Goal: Task Accomplishment & Management: Complete application form

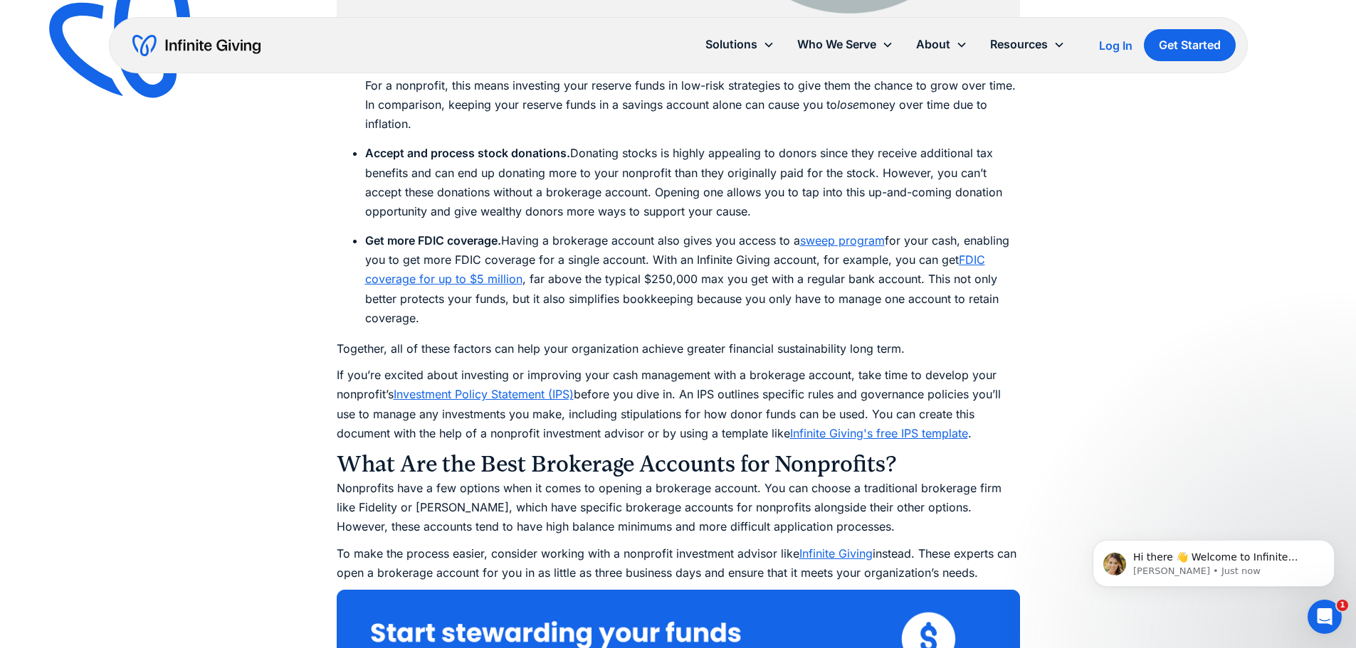
scroll to position [2562, 0]
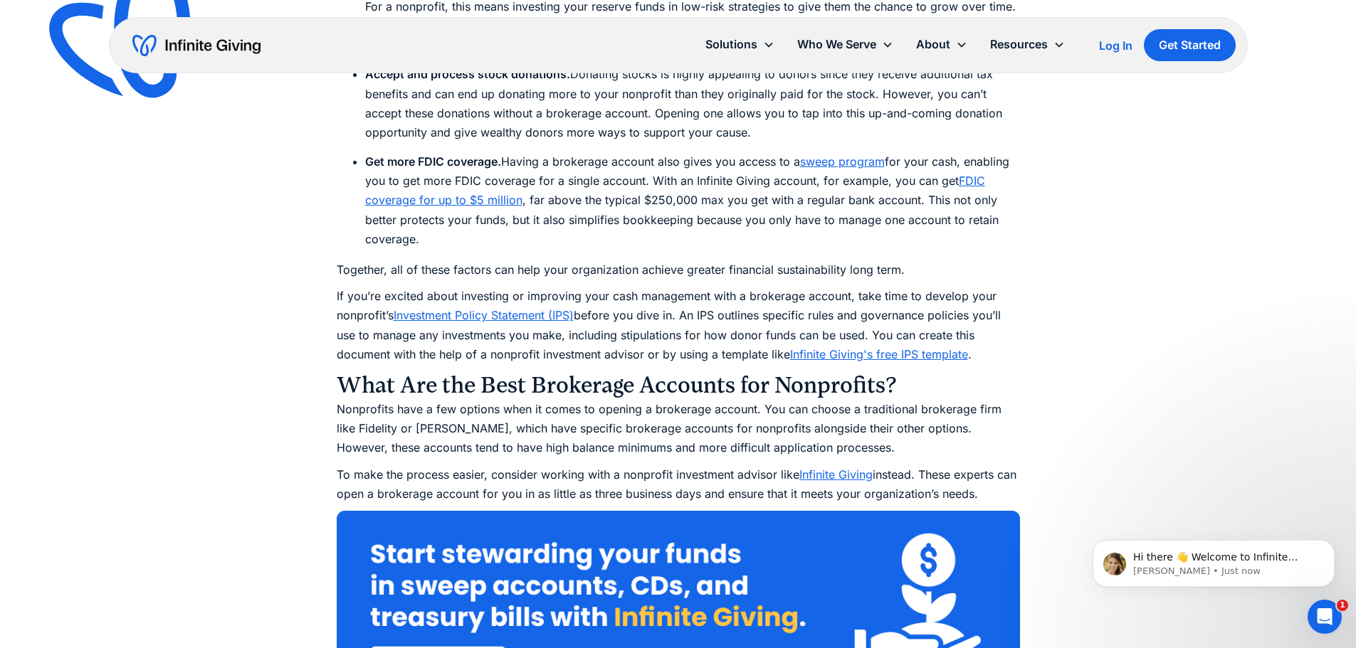
click at [830, 201] on li "Get more FDIC coverage. Having a brokerage account also gives you access to a s…" at bounding box center [692, 200] width 655 height 97
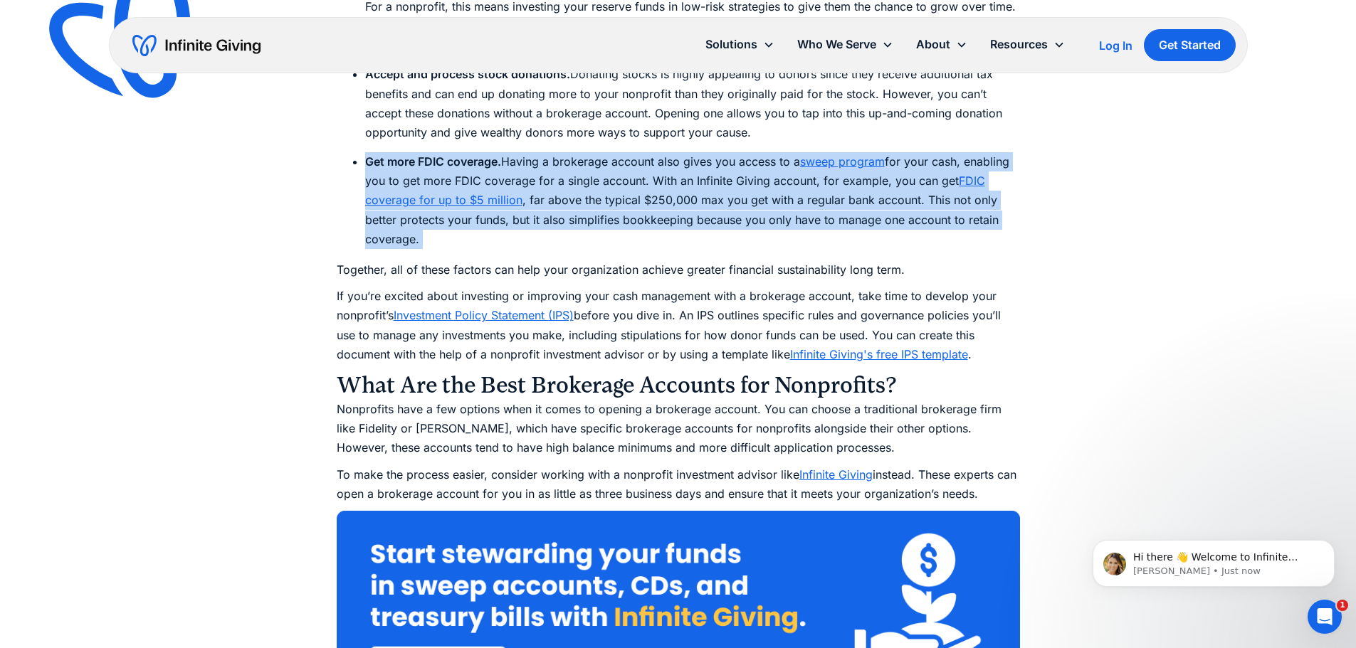
click at [830, 201] on li "Get more FDIC coverage. Having a brokerage account also gives you access to a s…" at bounding box center [692, 200] width 655 height 97
click at [829, 201] on li "Get more FDIC coverage. Having a brokerage account also gives you access to a s…" at bounding box center [692, 200] width 655 height 97
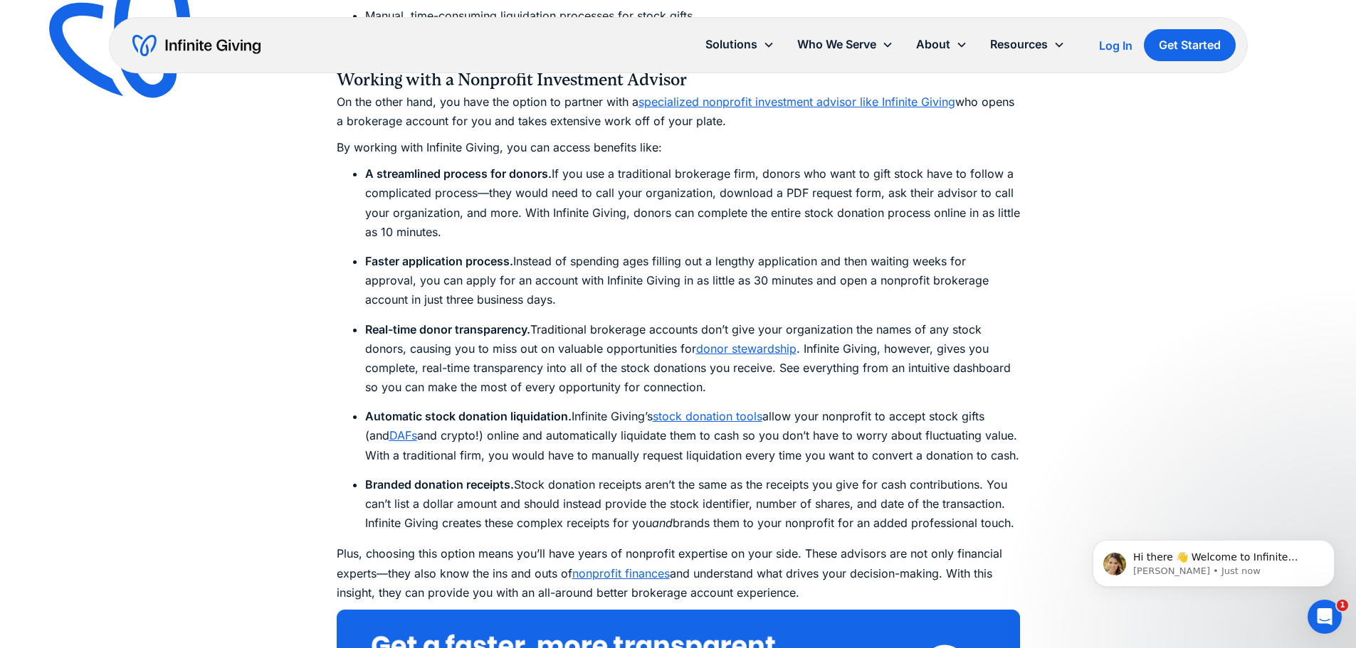
scroll to position [4341, 0]
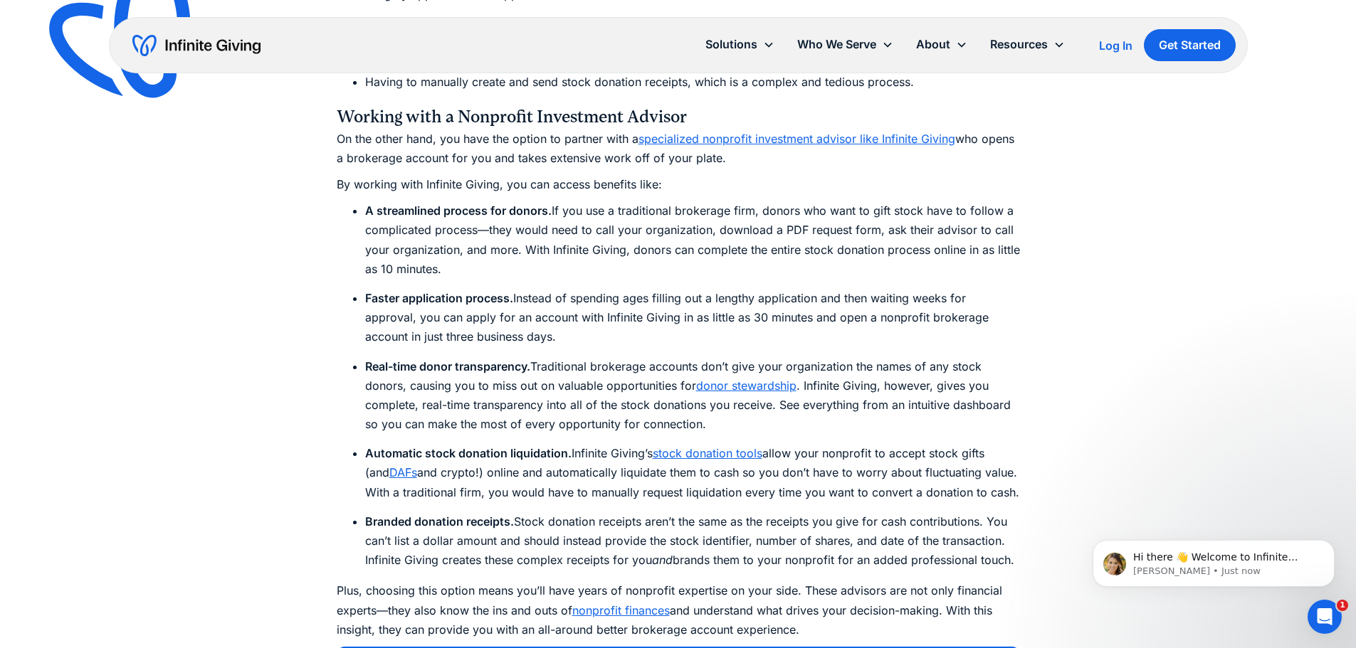
click at [518, 232] on li "A streamlined process for donors. If you use a traditional brokerage firm, dono…" at bounding box center [692, 240] width 655 height 78
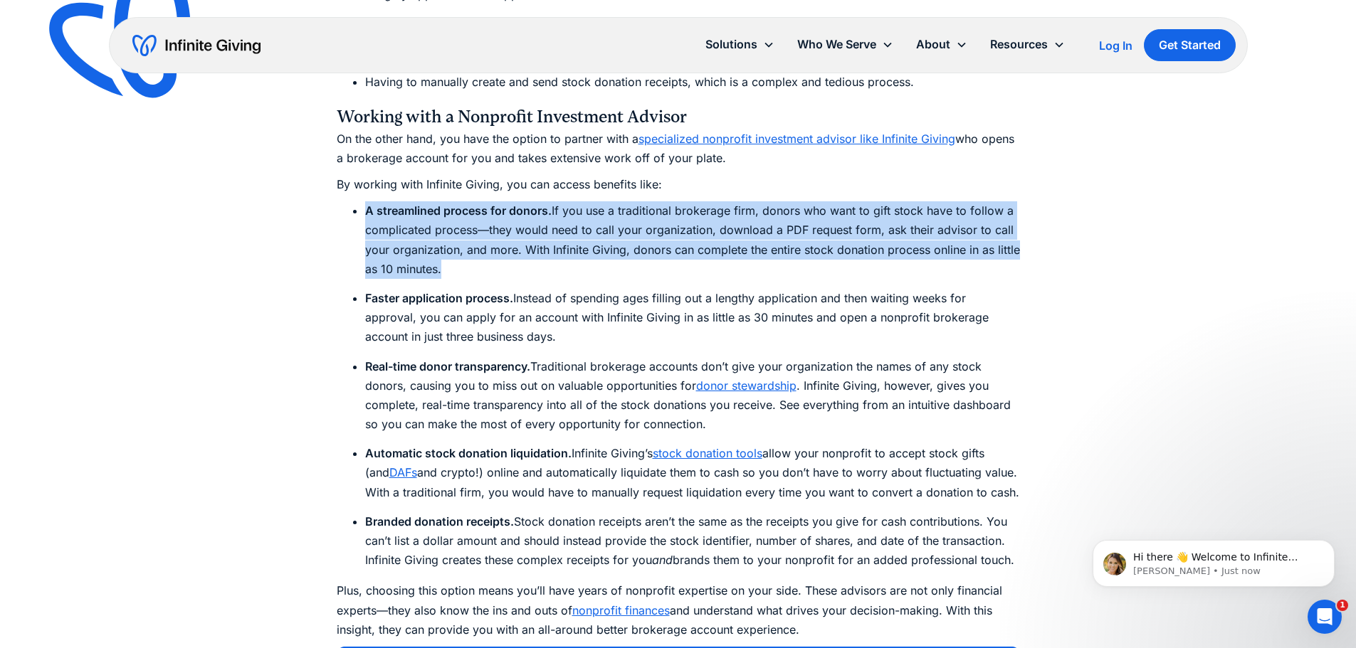
click at [518, 232] on li "A streamlined process for donors. If you use a traditional brokerage firm, dono…" at bounding box center [692, 240] width 655 height 78
click at [576, 243] on li "A streamlined process for donors. If you use a traditional brokerage firm, dono…" at bounding box center [692, 240] width 655 height 78
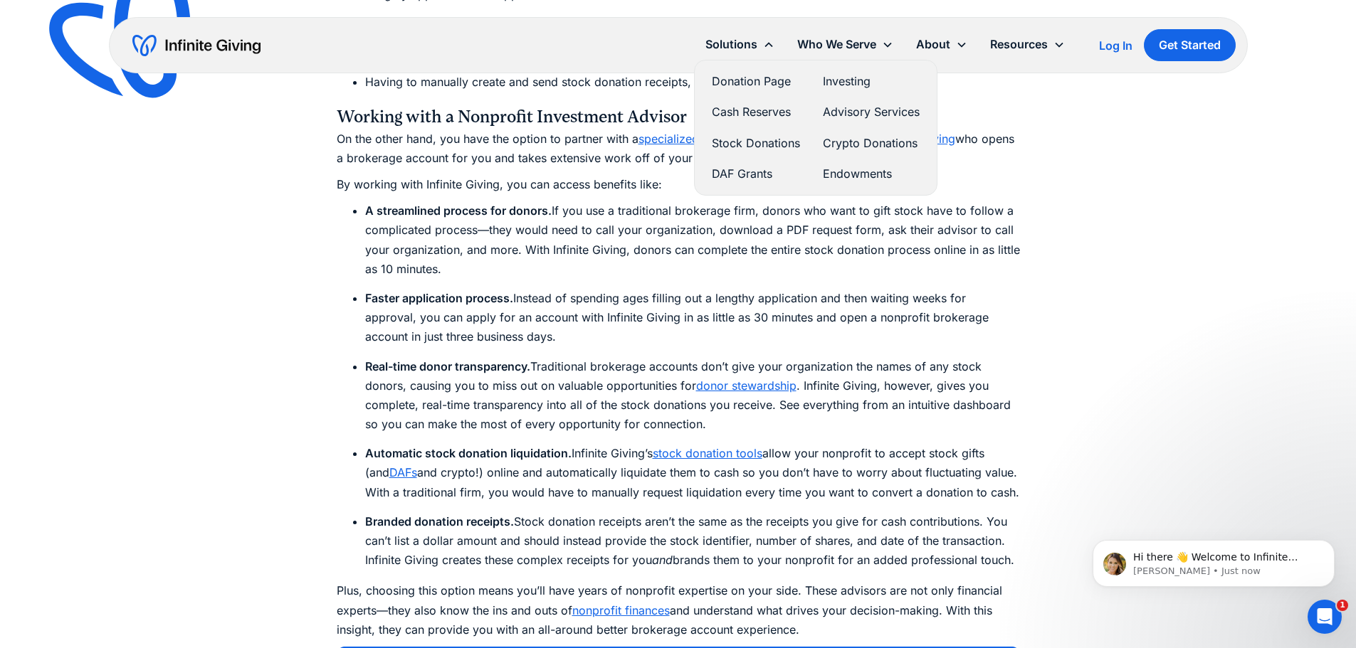
click at [750, 110] on link "Cash Reserves" at bounding box center [756, 111] width 88 height 19
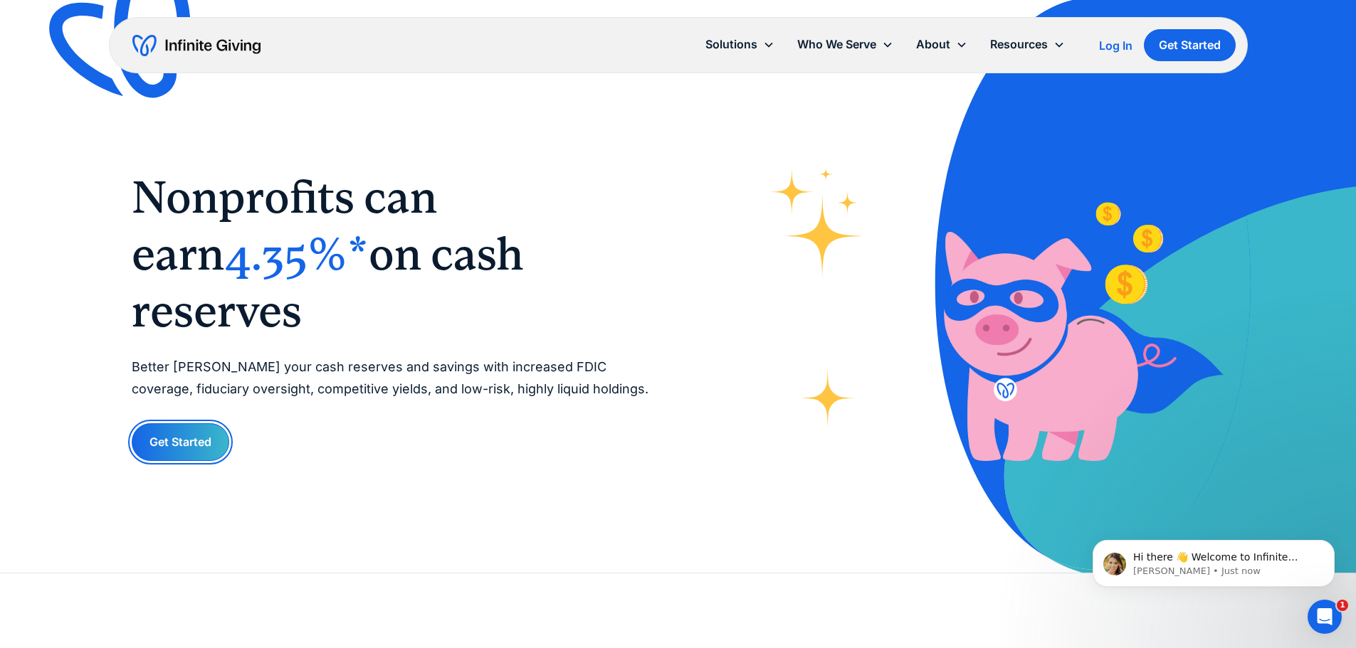
click at [170, 423] on link "Get Started" at bounding box center [180, 442] width 97 height 38
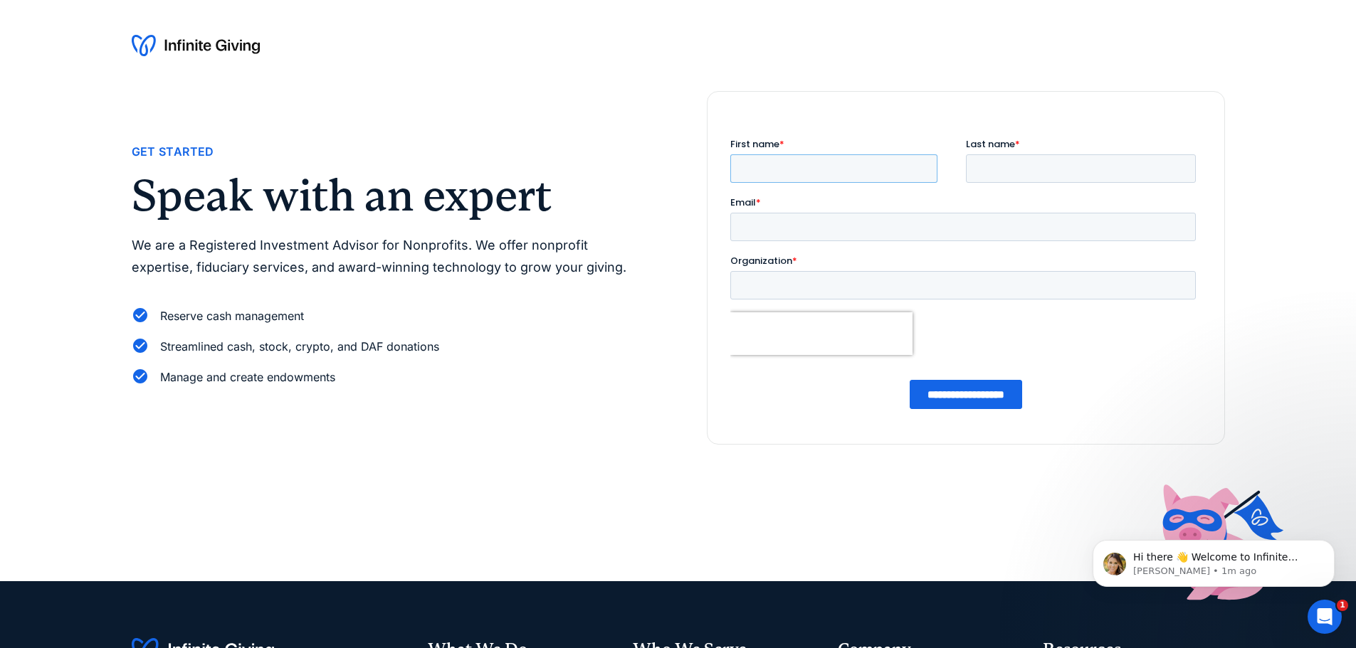
click at [813, 163] on input "First name *" at bounding box center [832, 168] width 207 height 28
type input "****"
type input "******"
type input "**********"
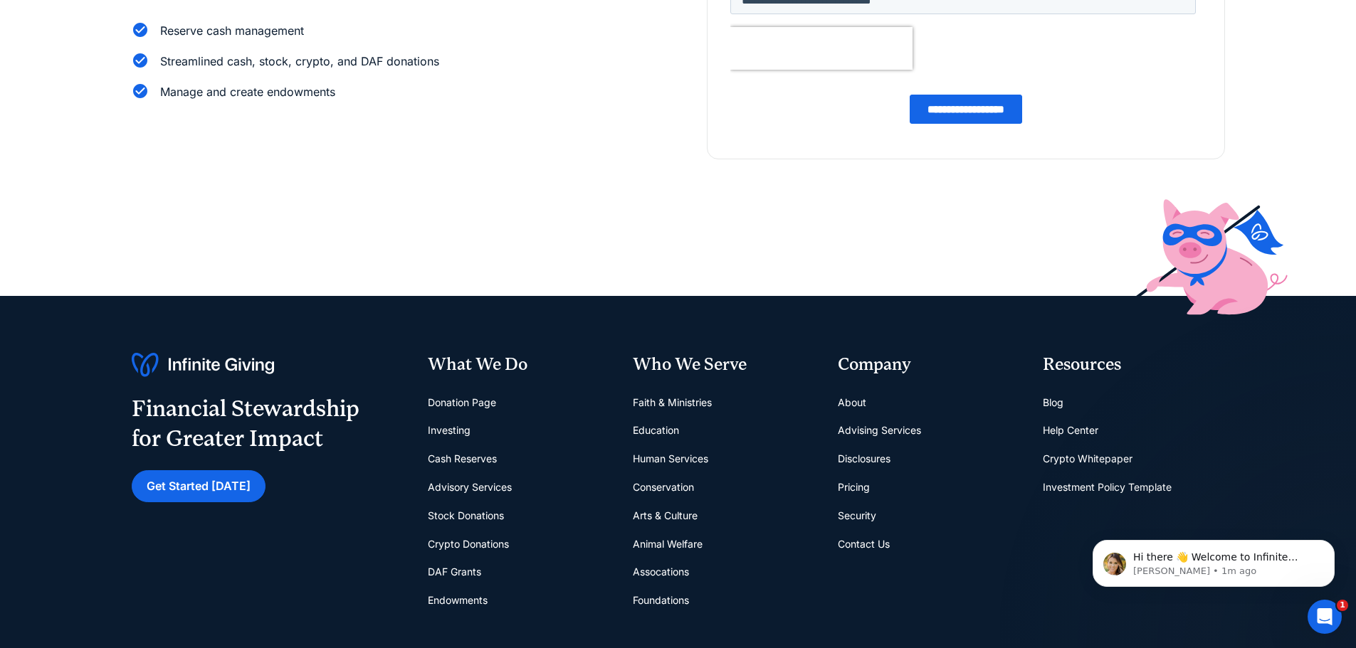
scroll to position [285, 0]
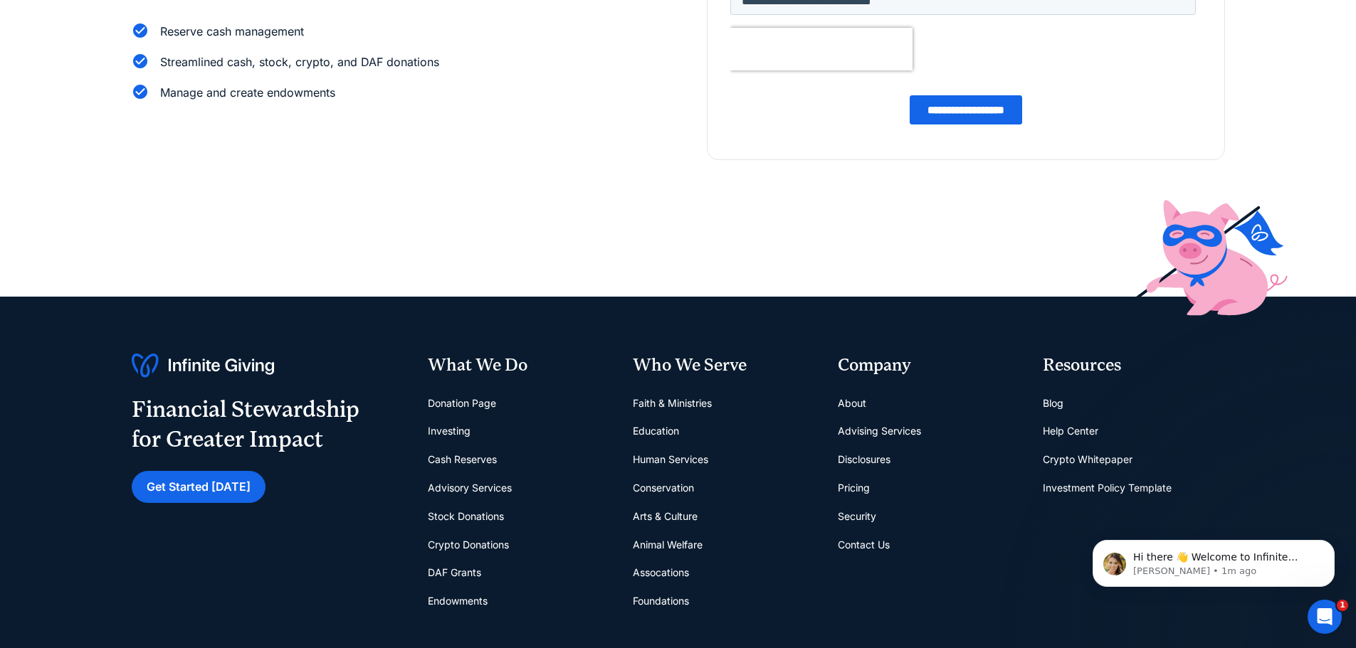
click at [958, 115] on input "**********" at bounding box center [965, 109] width 112 height 29
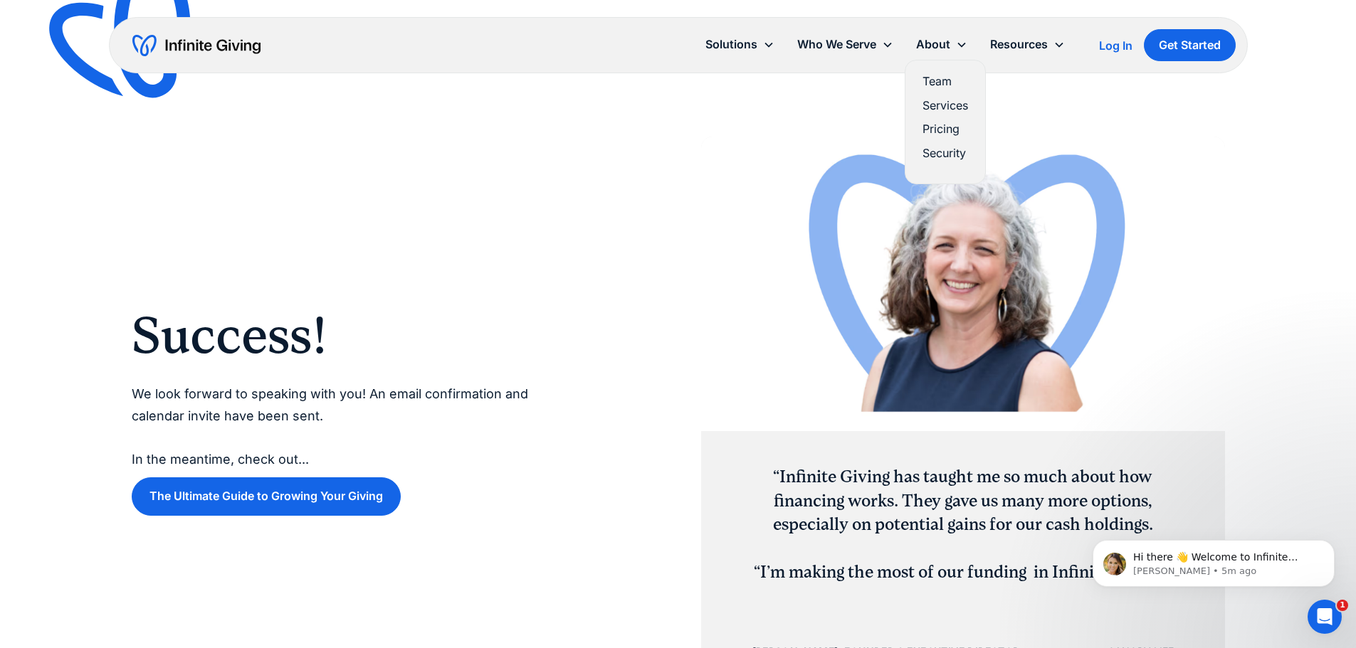
click at [940, 130] on link "Pricing" at bounding box center [945, 129] width 46 height 19
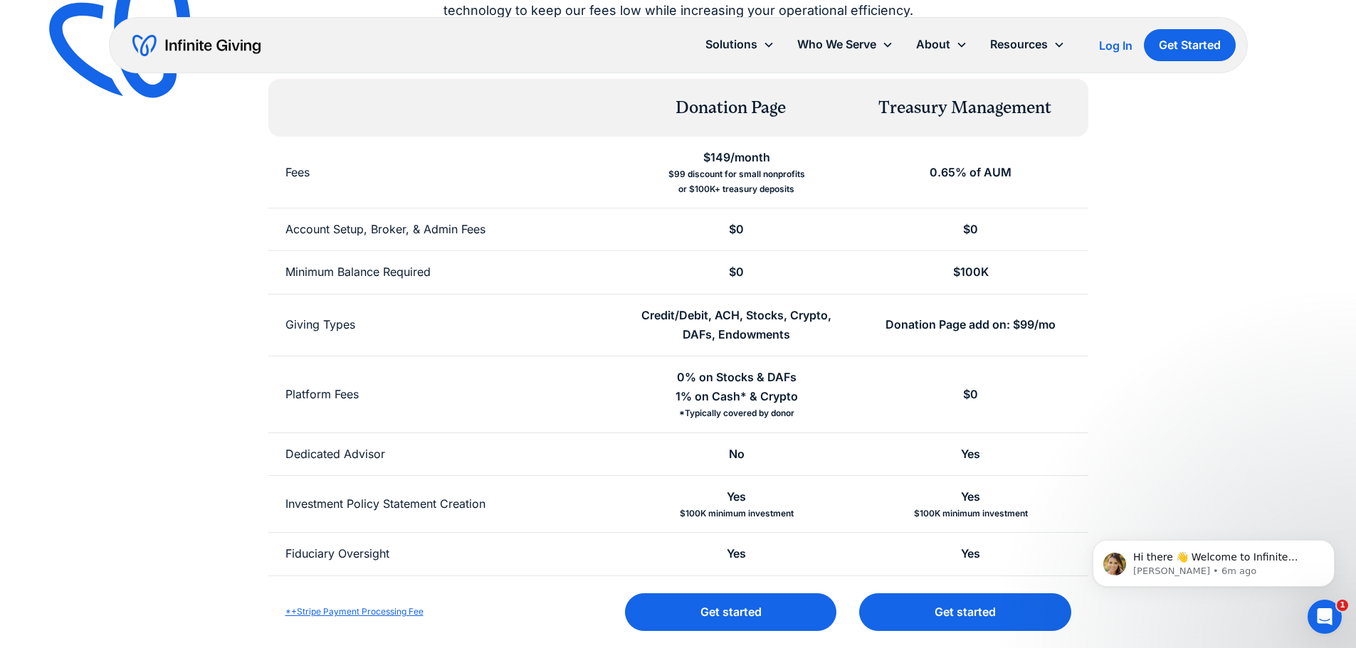
scroll to position [213, 0]
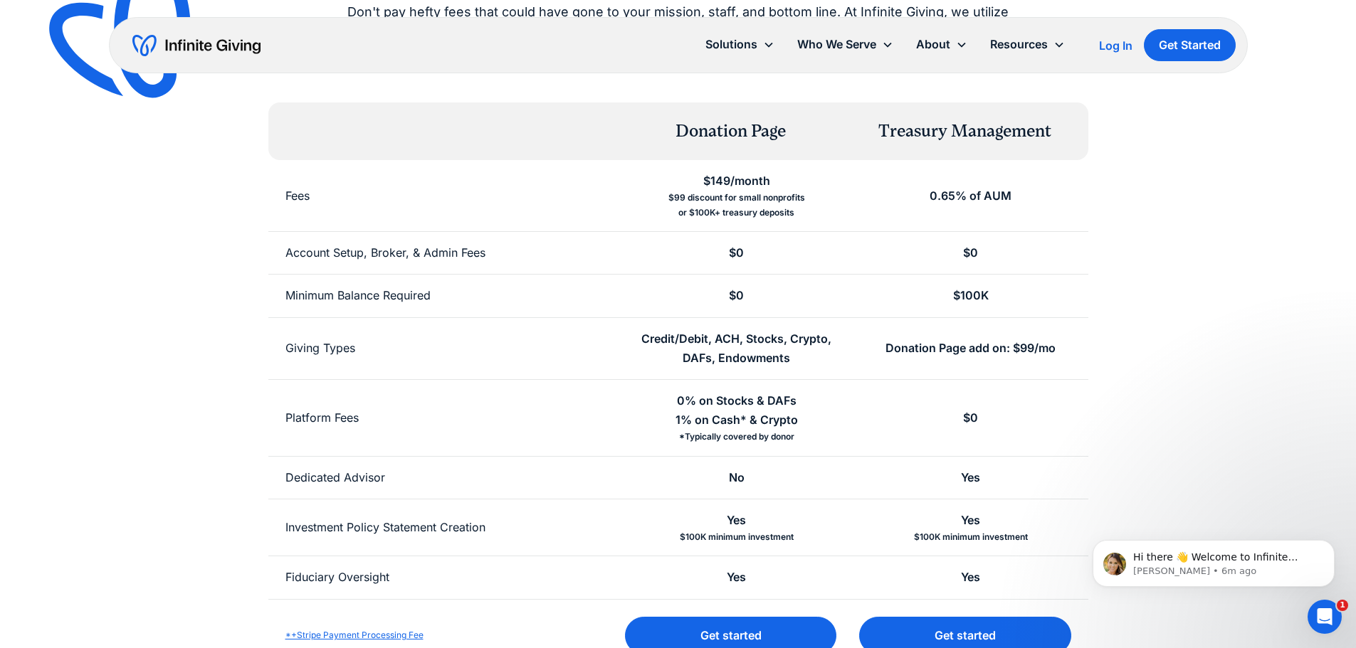
click at [736, 403] on div "0% on Stocks & DAFs 1% on Cash* & Crypto" at bounding box center [736, 410] width 122 height 38
click at [727, 421] on div "0% on Stocks & DAFs 1% on Cash* & Crypto" at bounding box center [736, 410] width 122 height 38
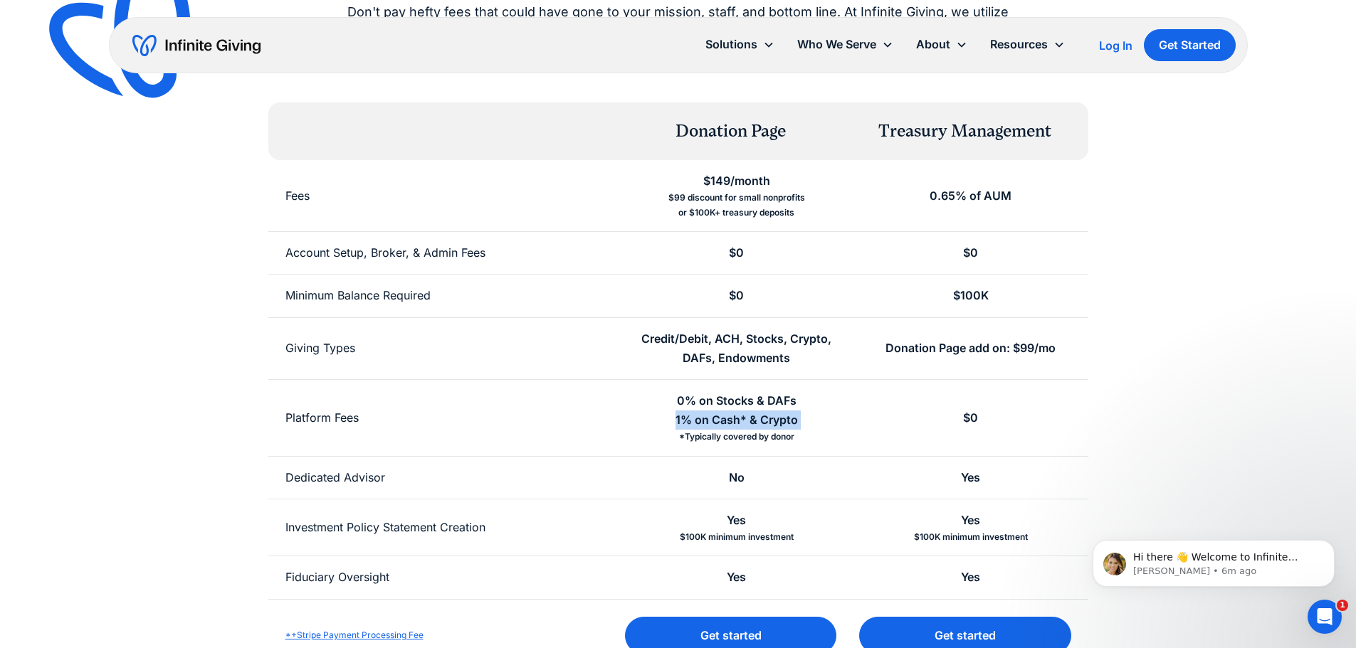
click at [727, 421] on div "0% on Stocks & DAFs 1% on Cash* & Crypto" at bounding box center [736, 410] width 122 height 38
click at [729, 435] on div "*Typically covered by donor" at bounding box center [736, 437] width 115 height 14
click at [727, 423] on div "0% on Stocks & DAFs 1% on Cash* & Crypto" at bounding box center [736, 410] width 122 height 38
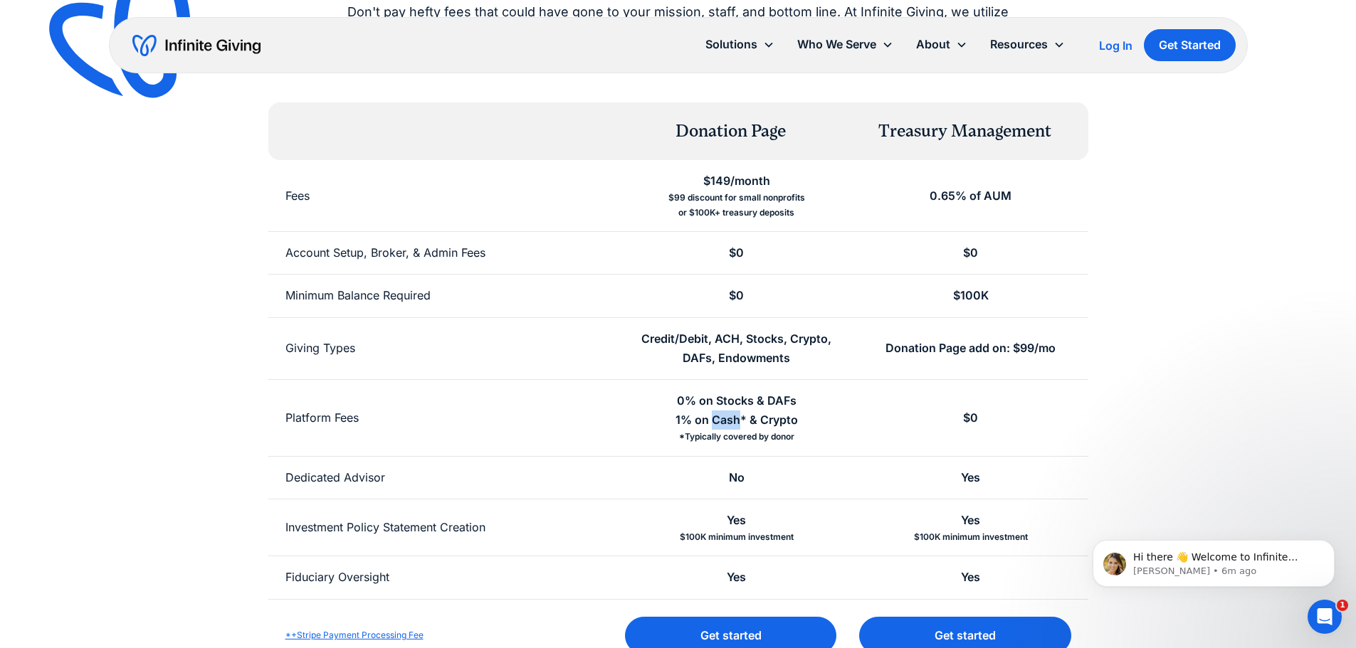
click at [727, 422] on div "0% on Stocks & DAFs 1% on Cash* & Crypto" at bounding box center [736, 410] width 122 height 38
click at [736, 402] on div "0% on Stocks & DAFs 1% on Cash* & Crypto" at bounding box center [736, 410] width 122 height 38
